Goal: Go to known website: Access a specific website the user already knows

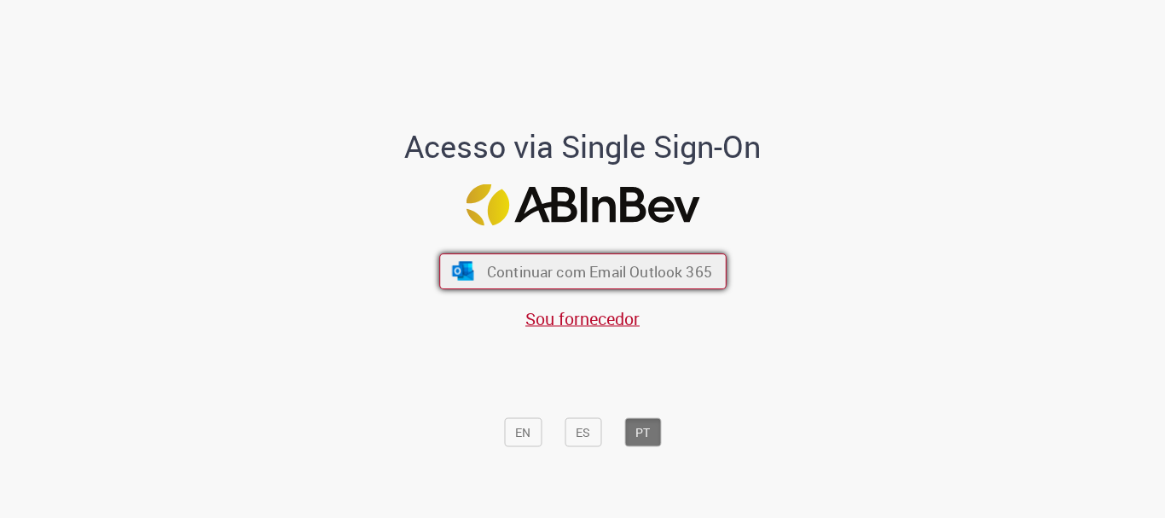
click at [596, 266] on span "Continuar com Email Outlook 365" at bounding box center [598, 272] width 225 height 20
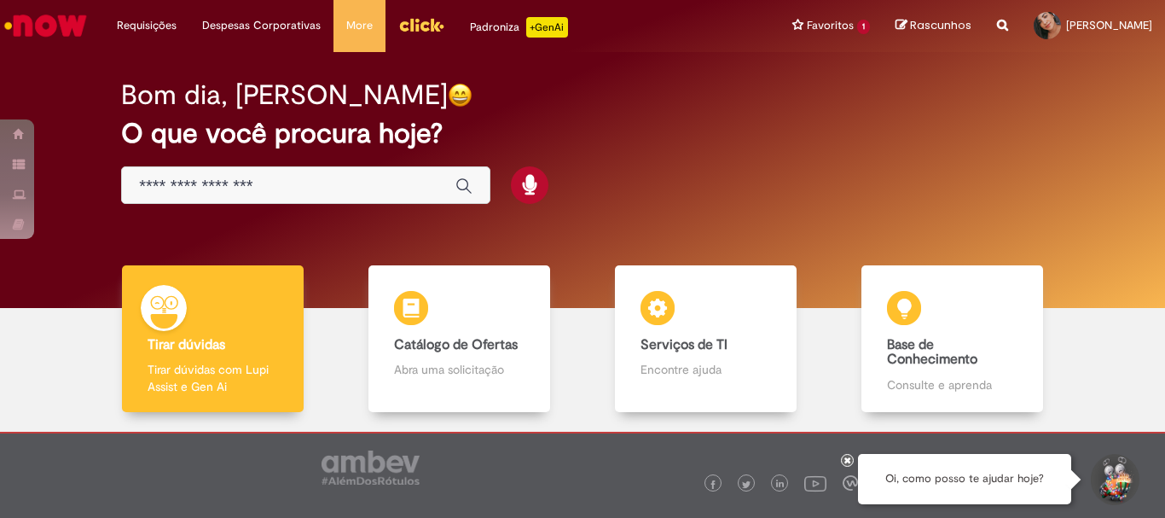
click at [297, 194] on input "Basta digitar aqui" at bounding box center [288, 187] width 299 height 20
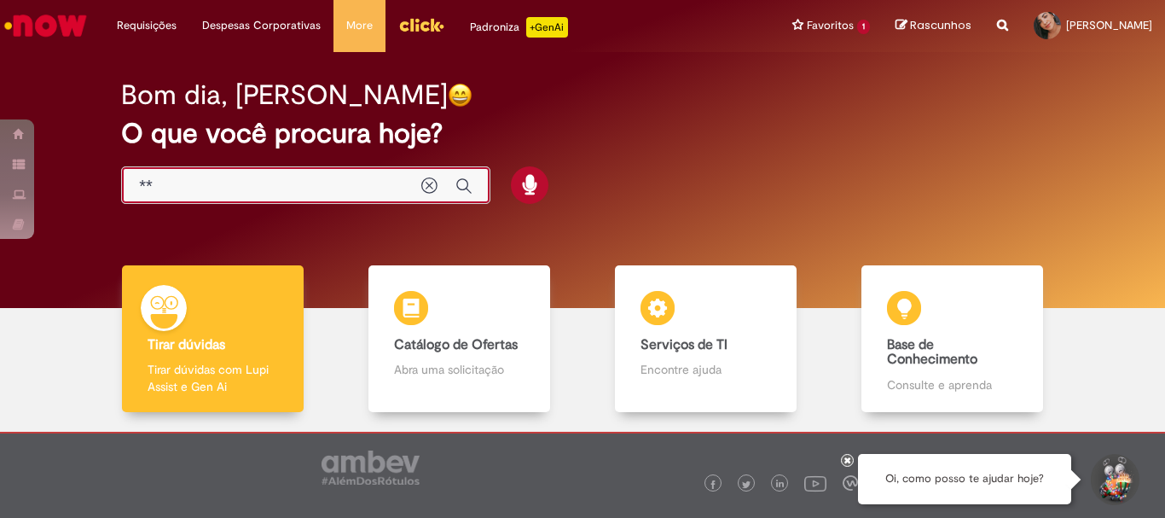
type input "***"
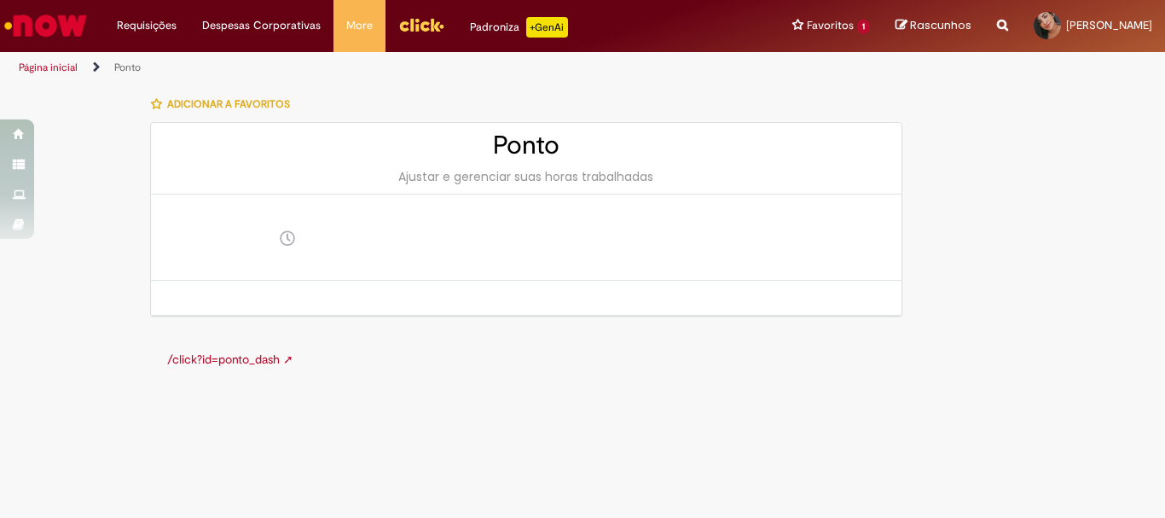
click at [224, 364] on link "/click?id=ponto_dash ➚" at bounding box center [230, 358] width 126 height 15
